Goal: Task Accomplishment & Management: Use online tool/utility

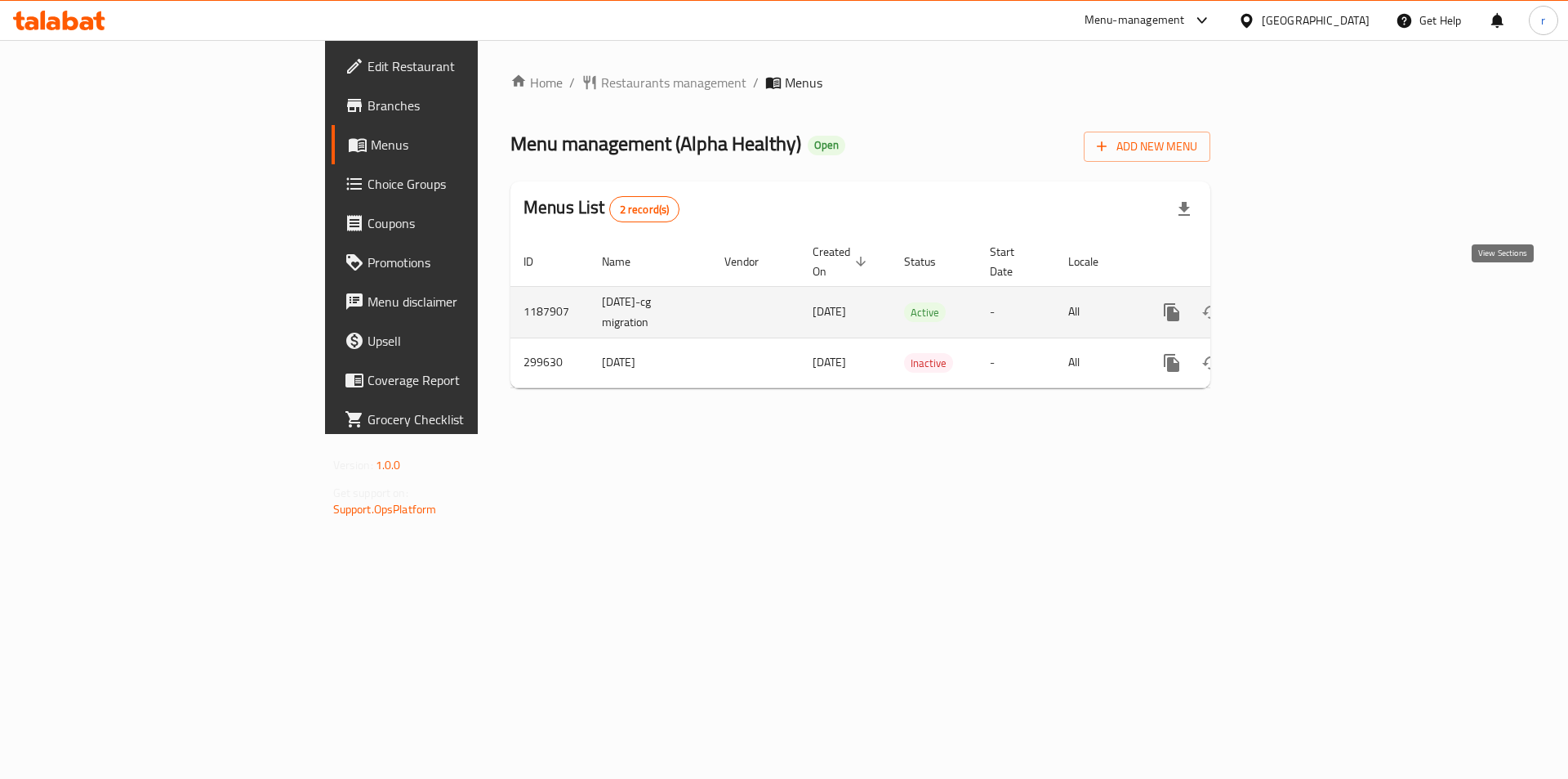
click at [1299, 302] on icon "enhanced table" at bounding box center [1288, 312] width 19 height 19
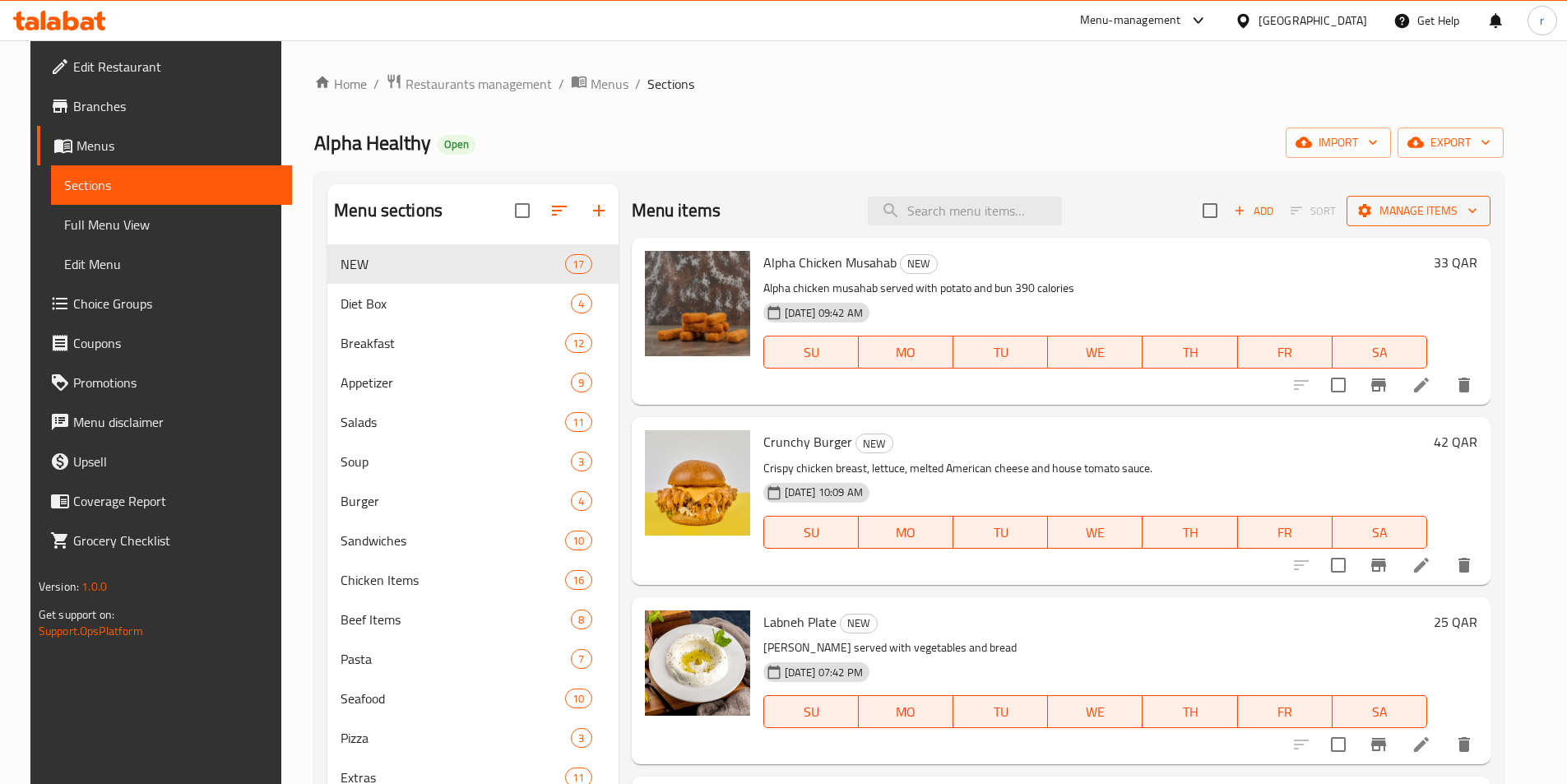
click at [1424, 212] on span "Manage items" at bounding box center [1418, 211] width 117 height 20
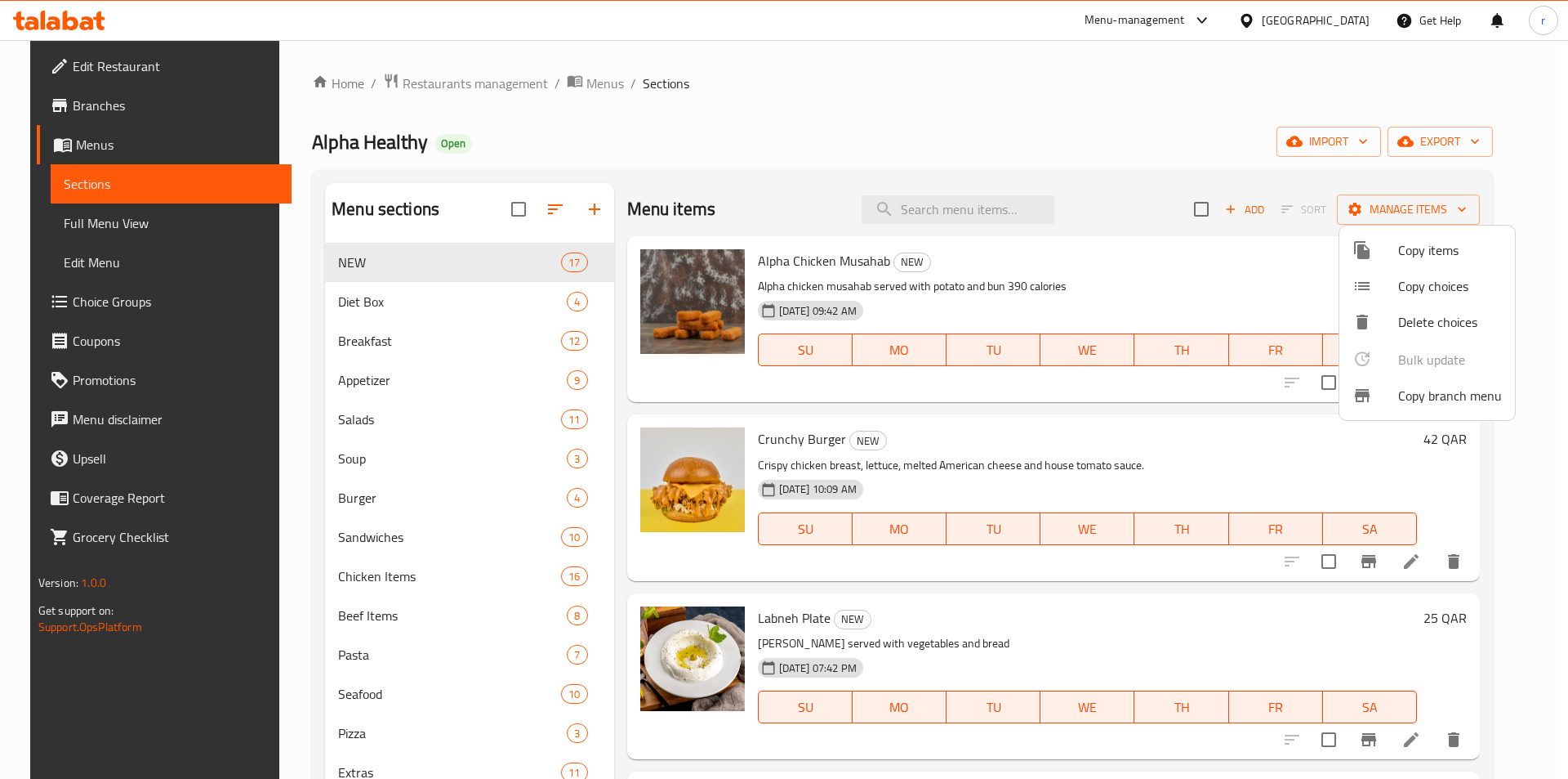
click at [1426, 400] on span "Copy branch menu" at bounding box center [1450, 395] width 104 height 19
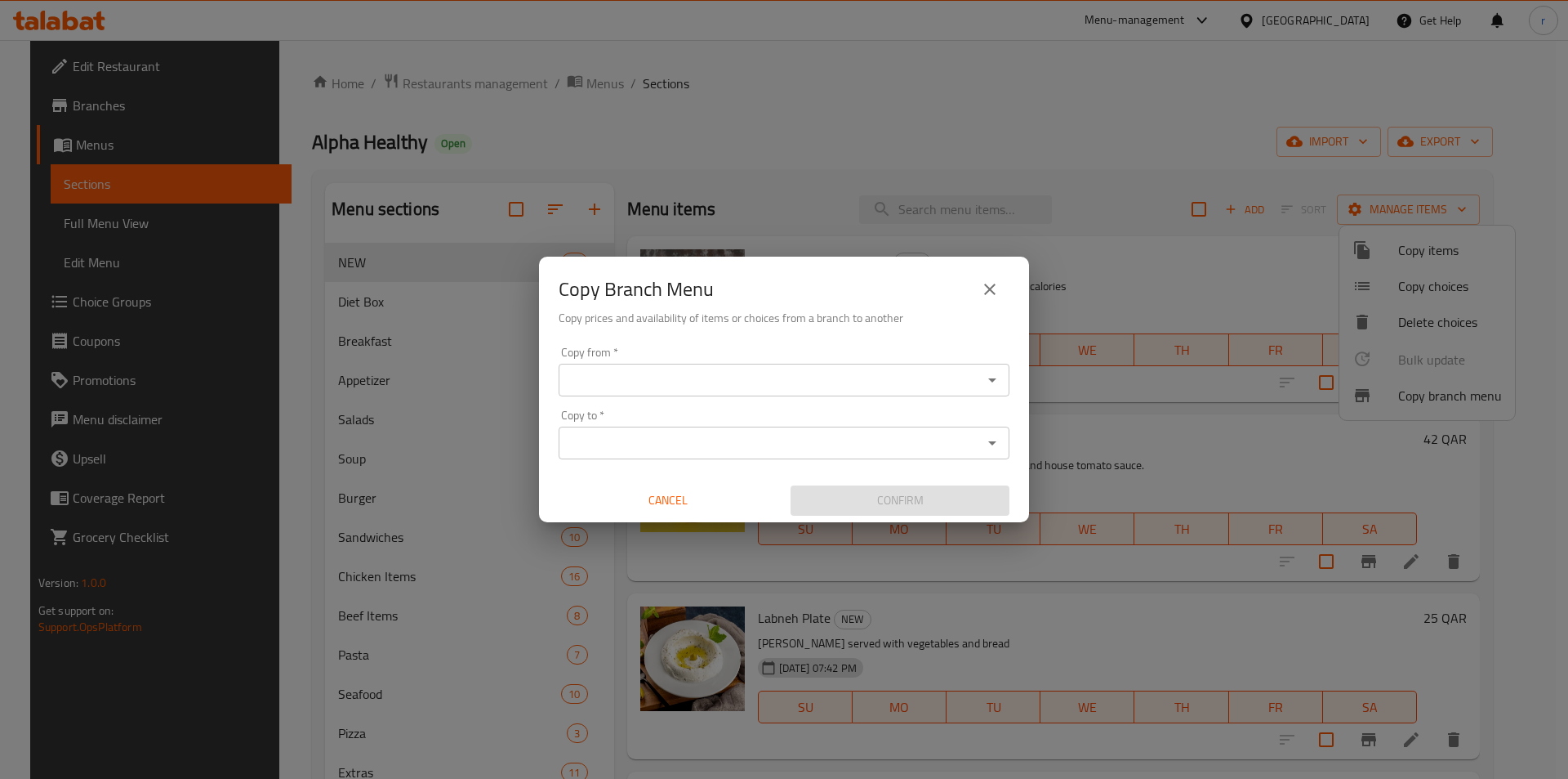
click at [776, 375] on input "Copy from   *" at bounding box center [770, 379] width 414 height 23
click at [993, 382] on icon "Open" at bounding box center [991, 379] width 19 height 19
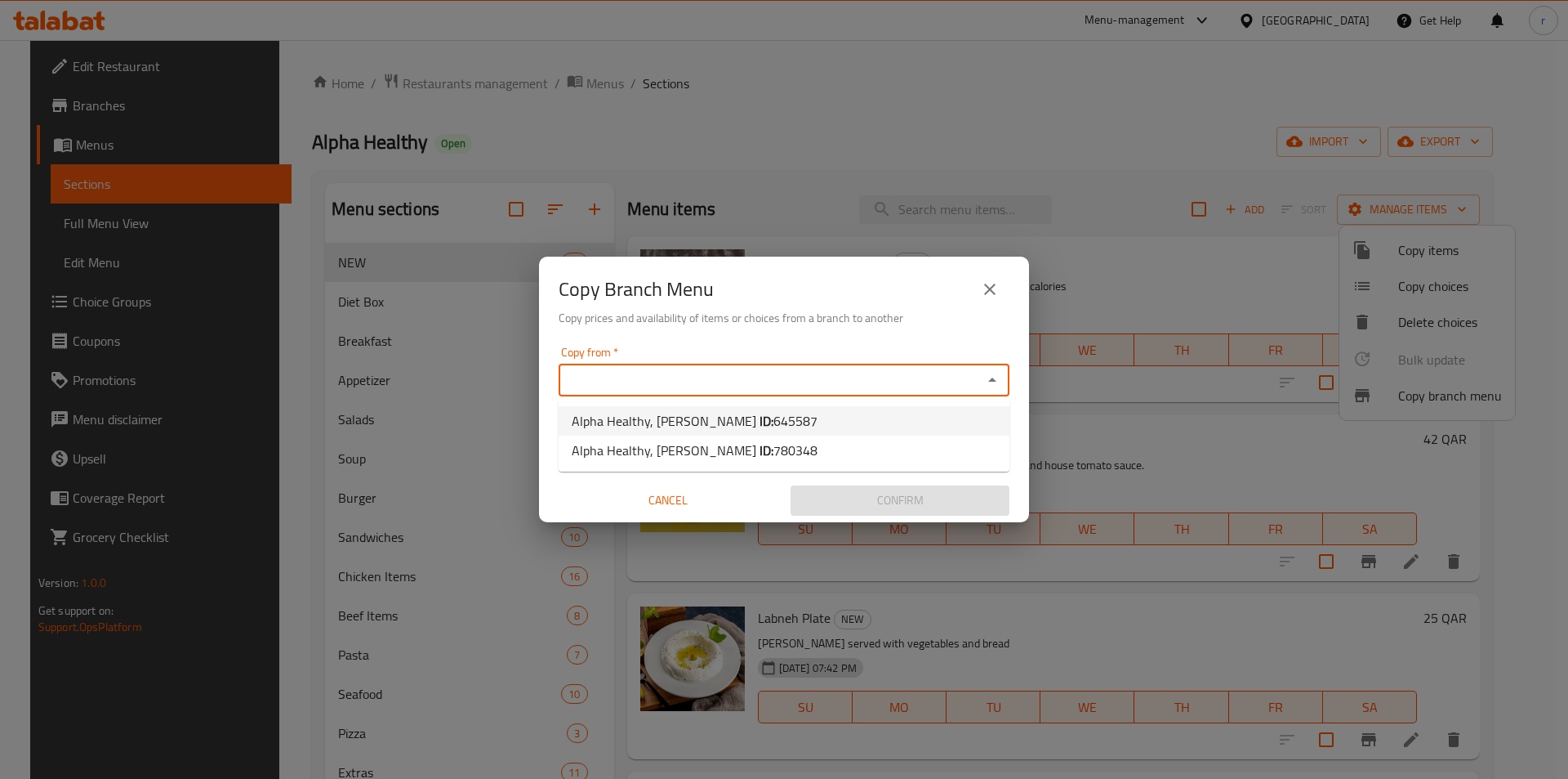
click at [774, 419] on span "645587" at bounding box center [795, 420] width 44 height 24
type input "Alpha Healthy, [PERSON_NAME]"
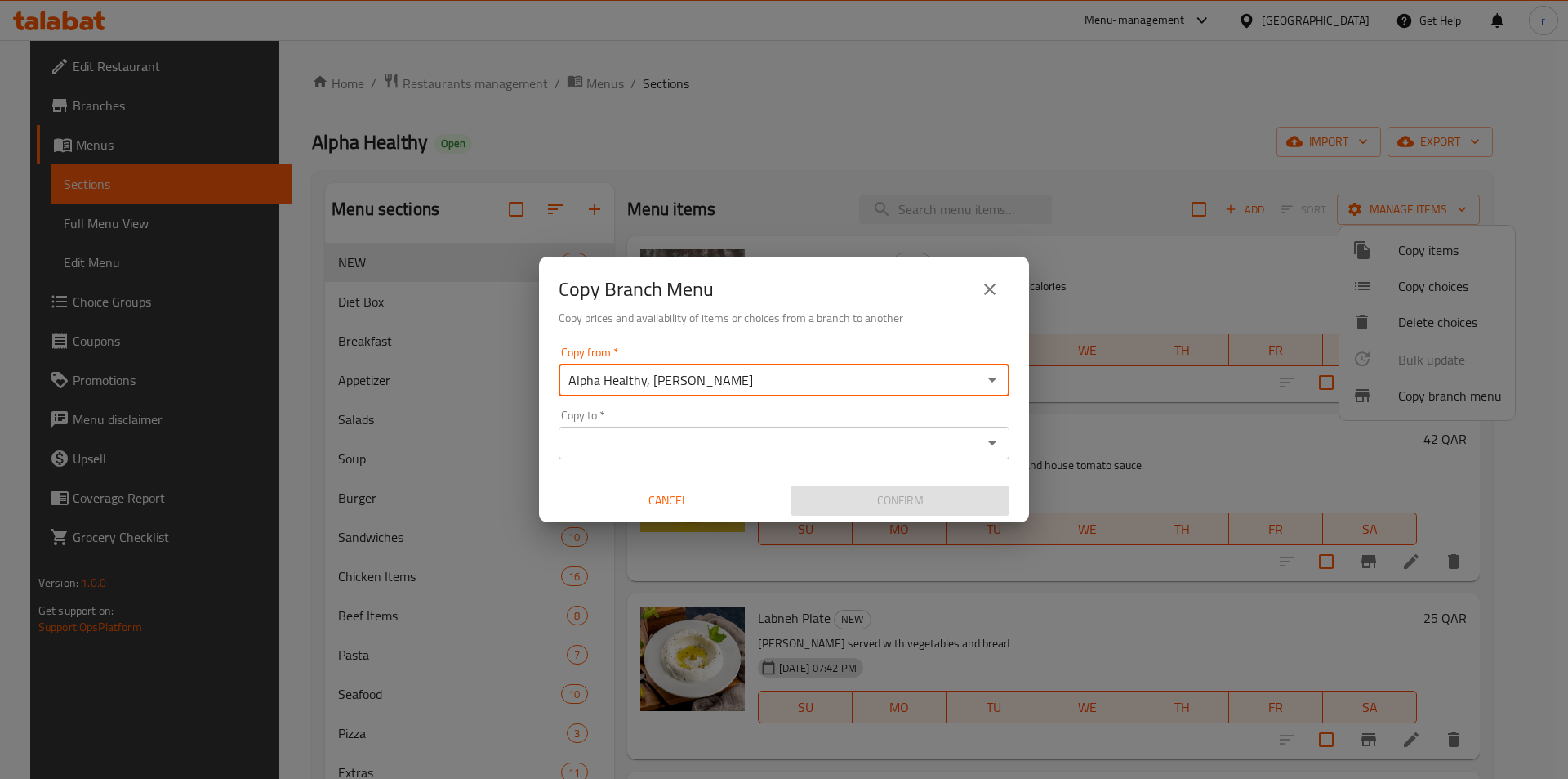
click at [984, 441] on icon "Open" at bounding box center [991, 442] width 19 height 19
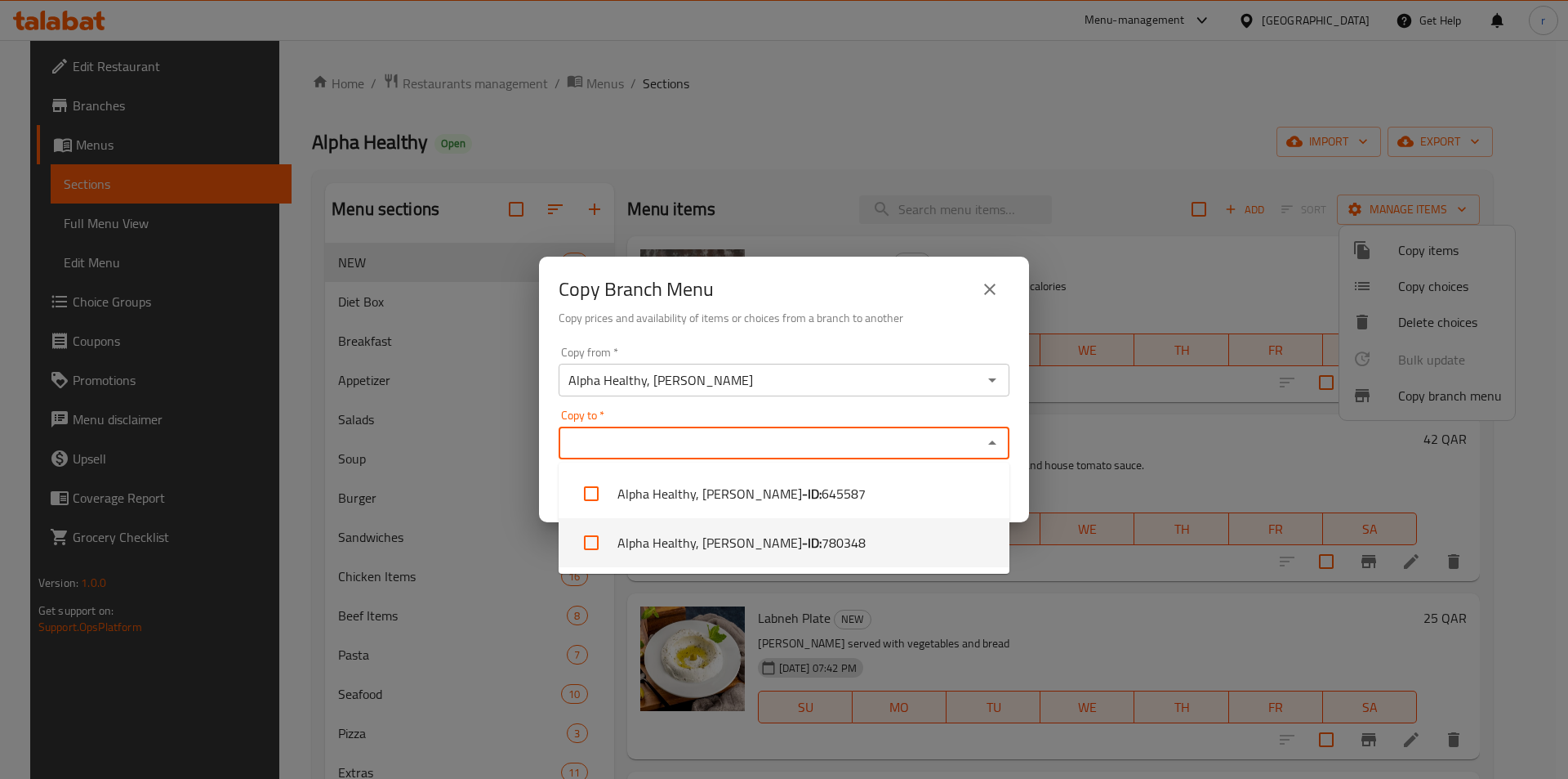
click at [821, 542] on span "780348" at bounding box center [843, 542] width 44 height 19
checkbox input "true"
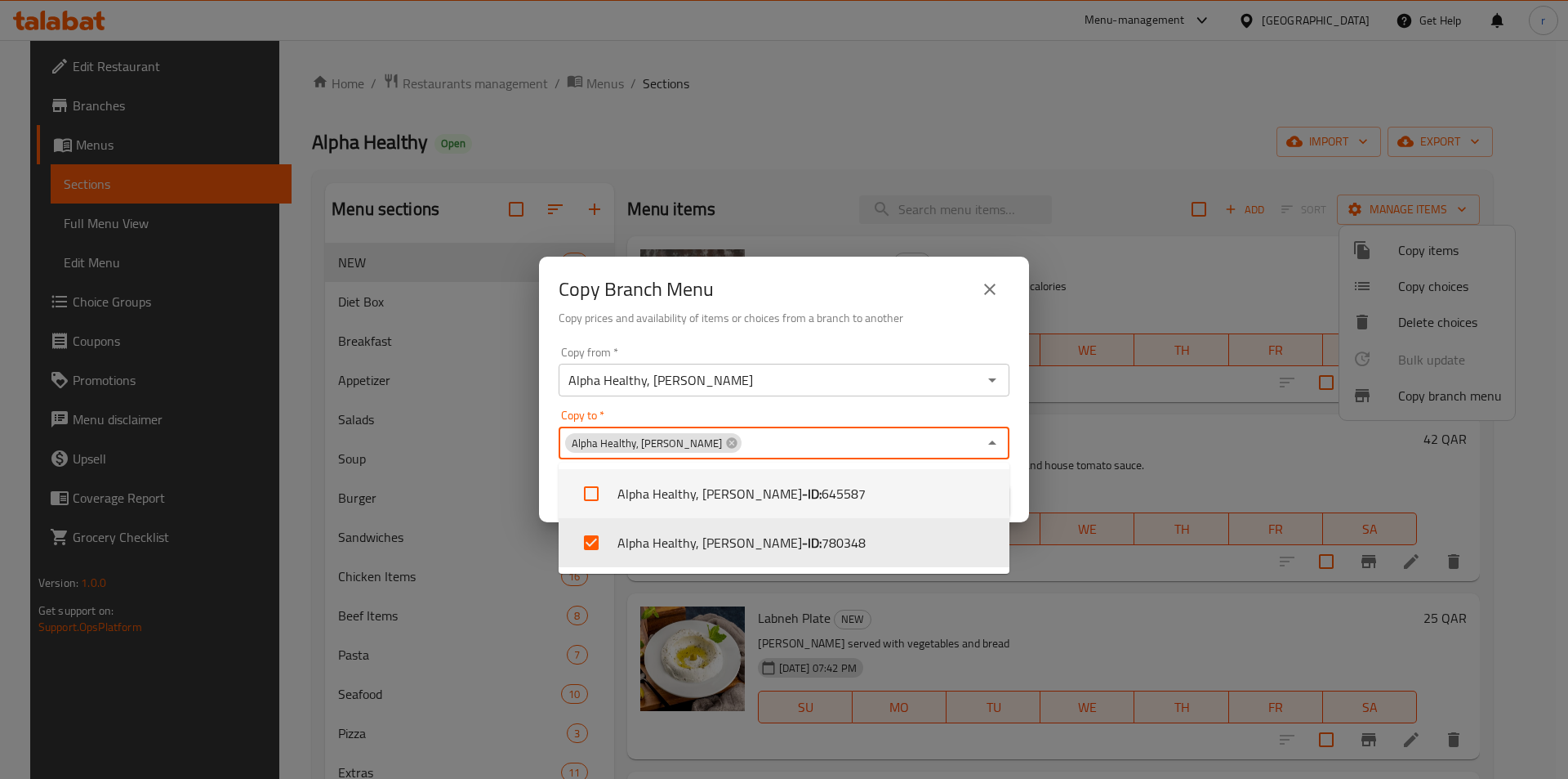
click at [887, 339] on div "Copy Branch Menu Copy prices and availability of items or choices from a branch…" at bounding box center [784, 297] width 490 height 83
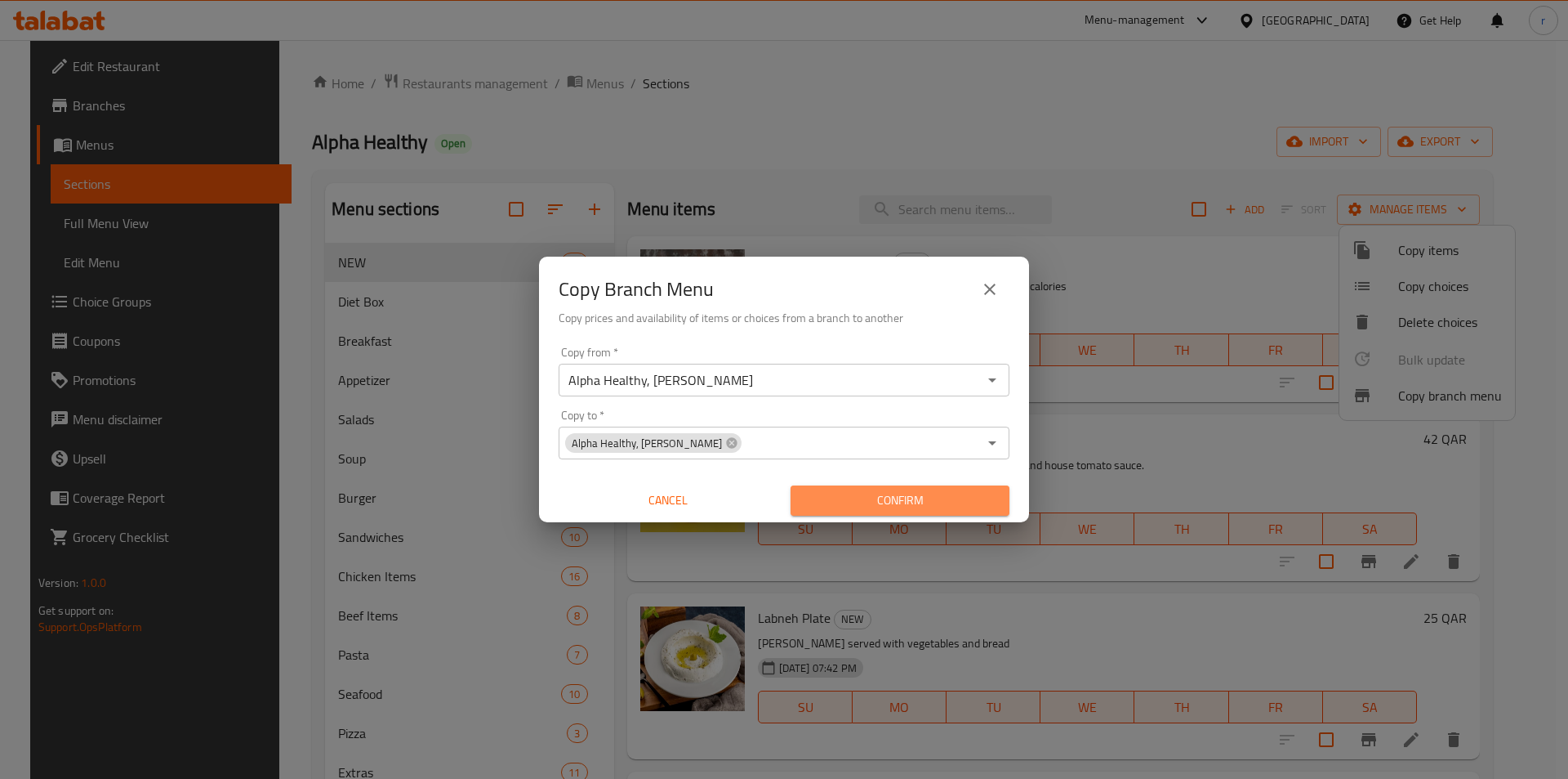
click at [898, 499] on span "Confirm" at bounding box center [900, 500] width 193 height 20
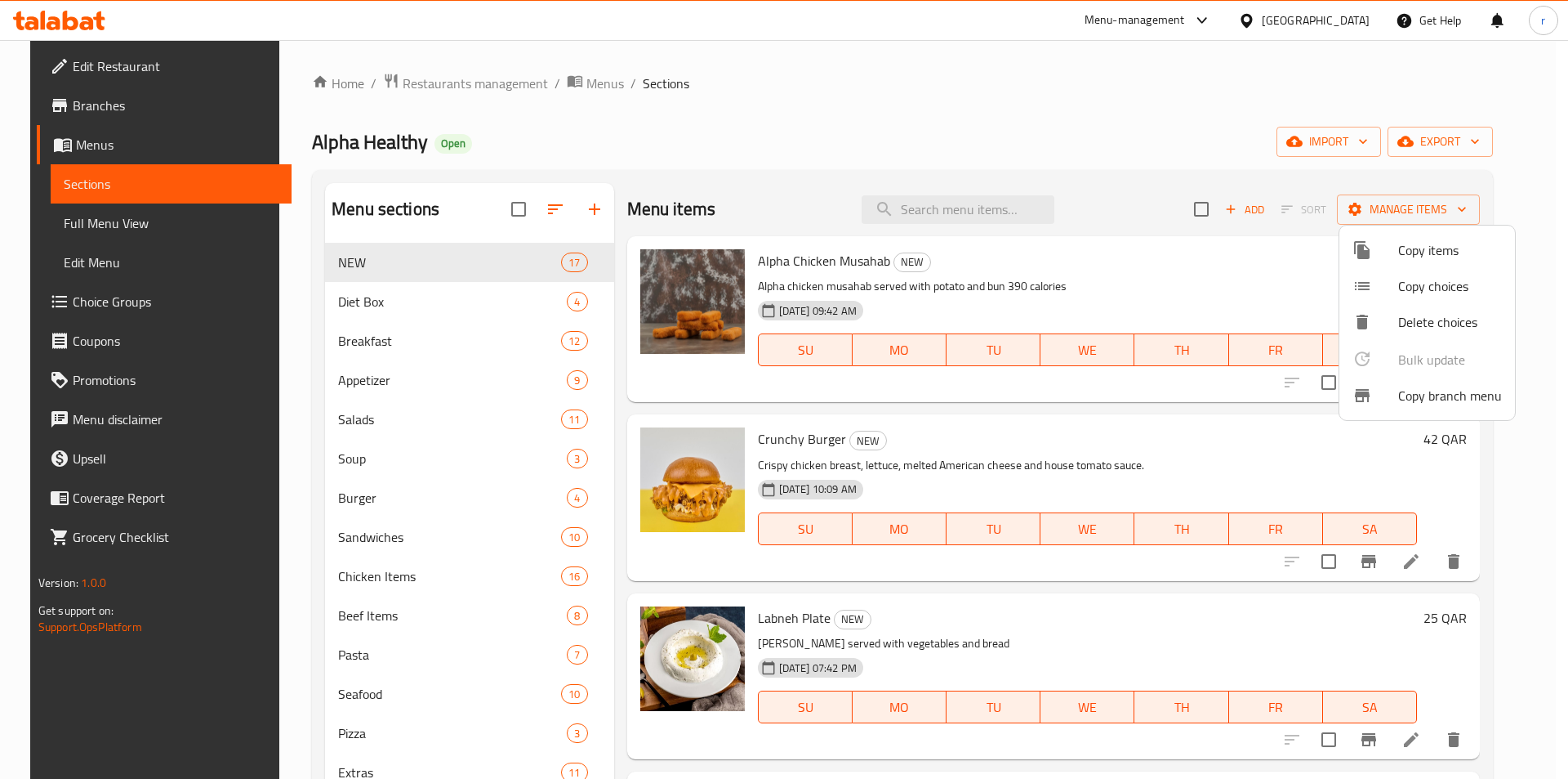
click at [83, 148] on div at bounding box center [784, 390] width 1568 height 779
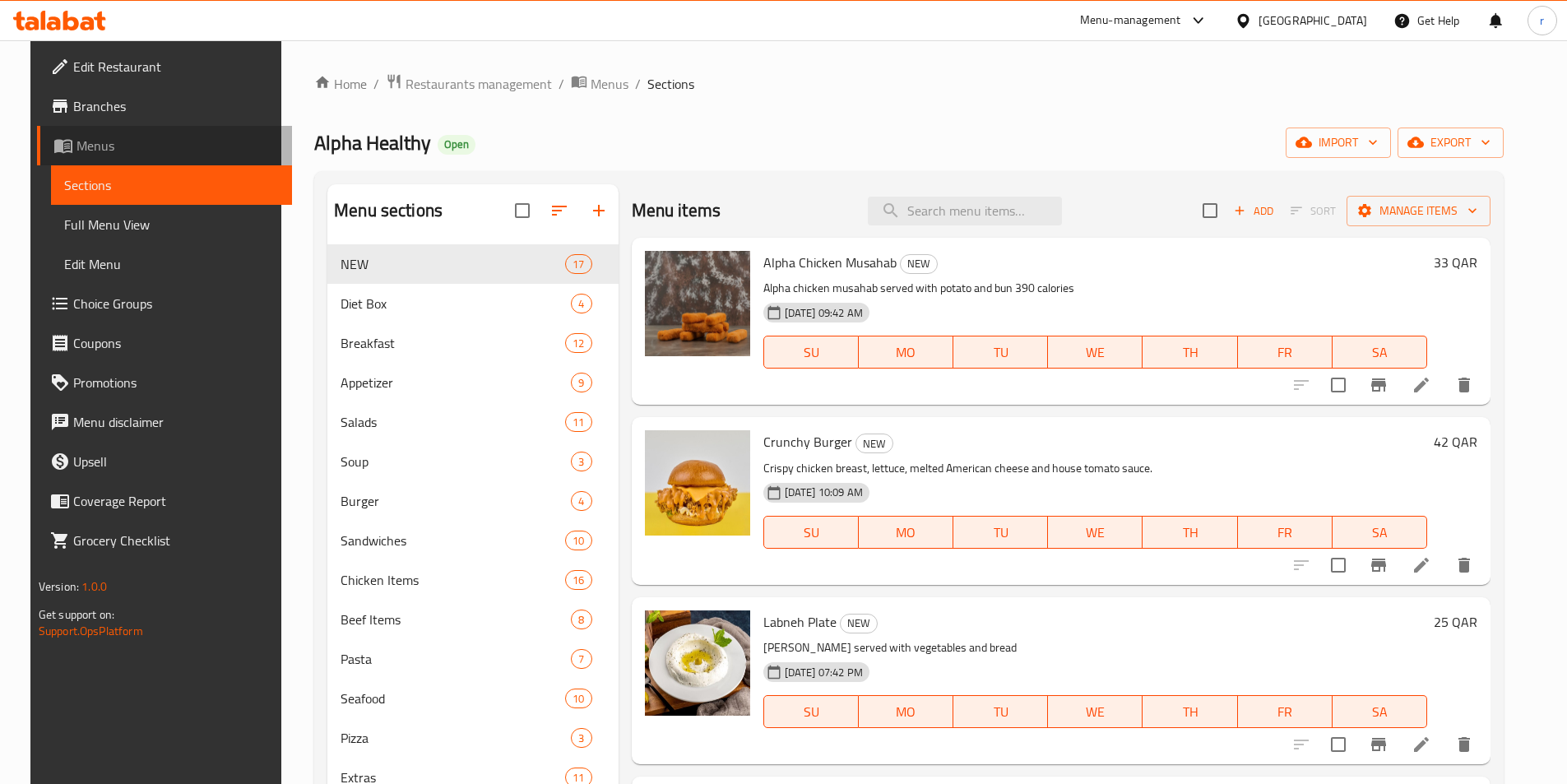
click at [83, 144] on span "Menus" at bounding box center [178, 145] width 202 height 19
